Goal: Find specific page/section: Find specific page/section

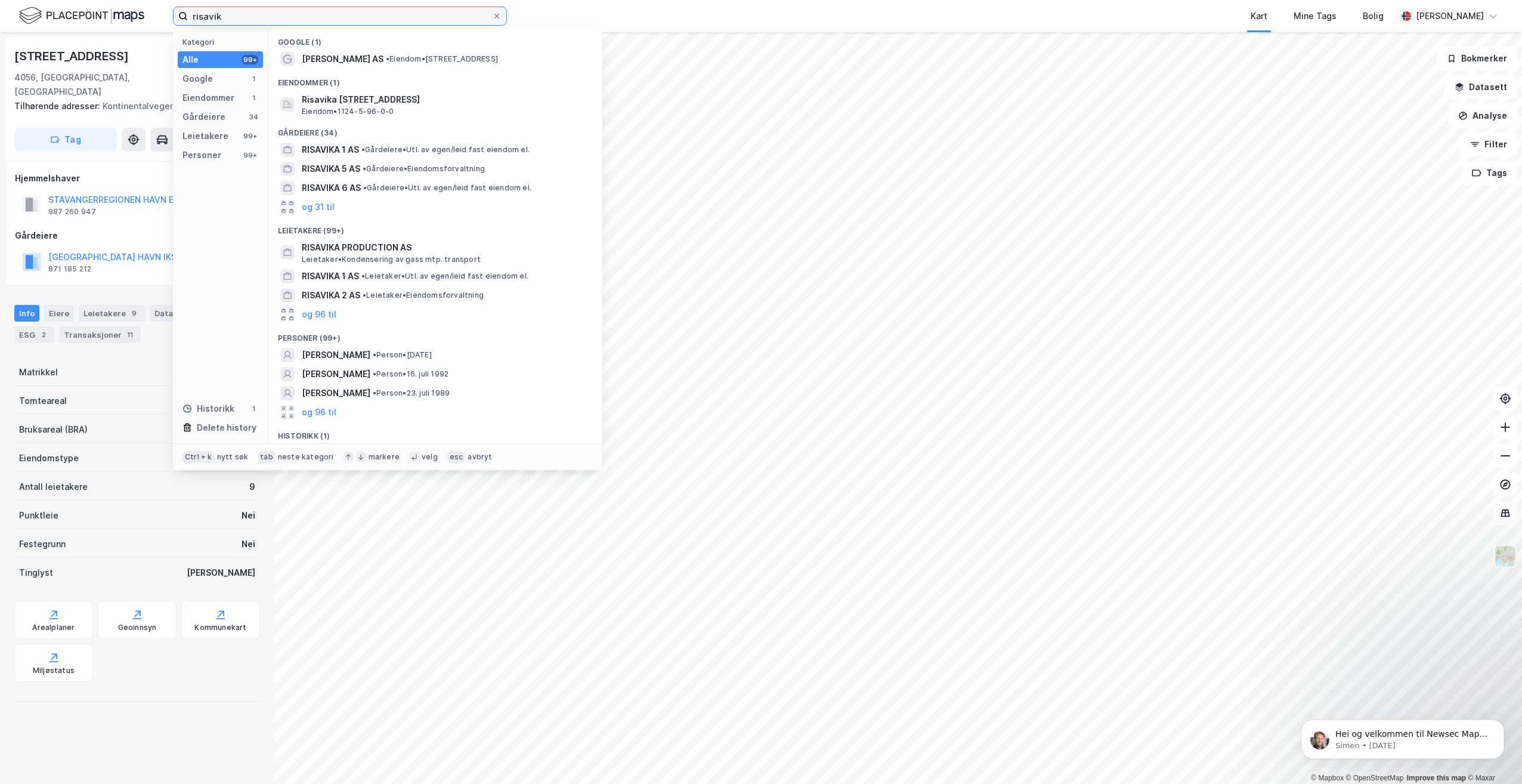
drag, startPoint x: 222, startPoint y: 22, endPoint x: 175, endPoint y: 19, distance: 47.1
click at [175, 19] on label "risavik" at bounding box center [340, 17] width 334 height 19
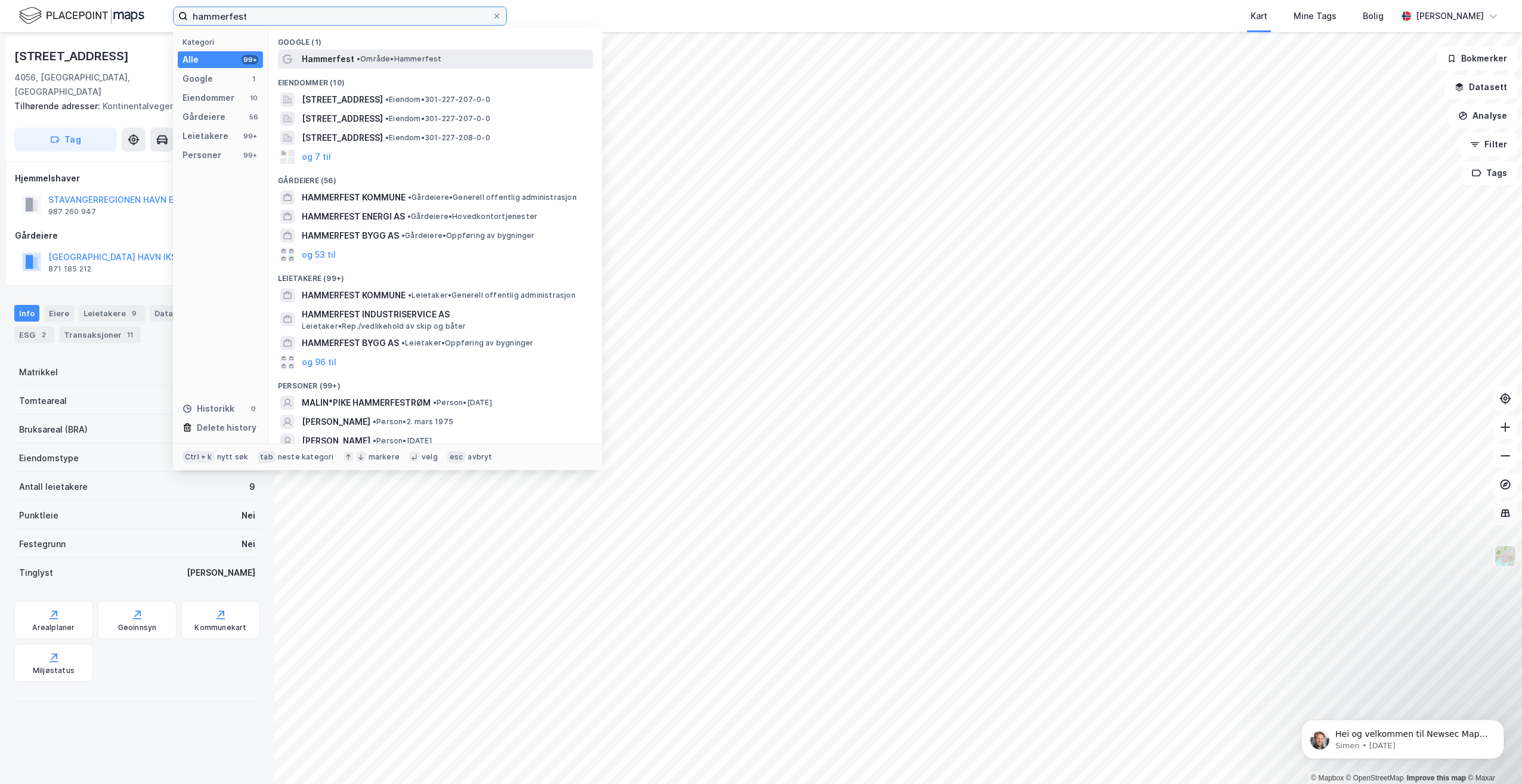
type input "hammerfest"
click at [403, 52] on div "Hammerfest • Område • Hammerfest" at bounding box center [445, 59] width 288 height 14
